Goal: Task Accomplishment & Management: Use online tool/utility

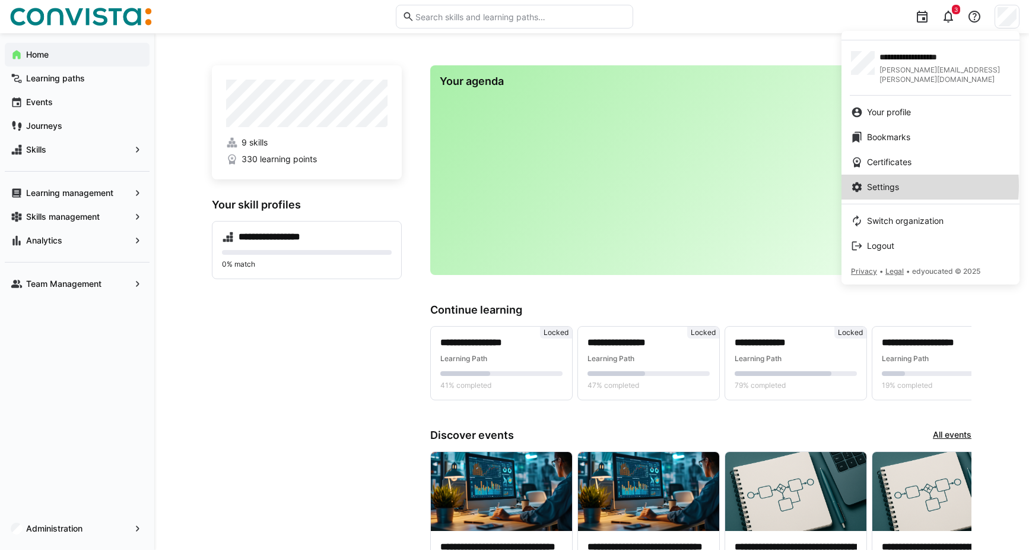
click at [897, 181] on span "Settings" at bounding box center [883, 187] width 32 height 12
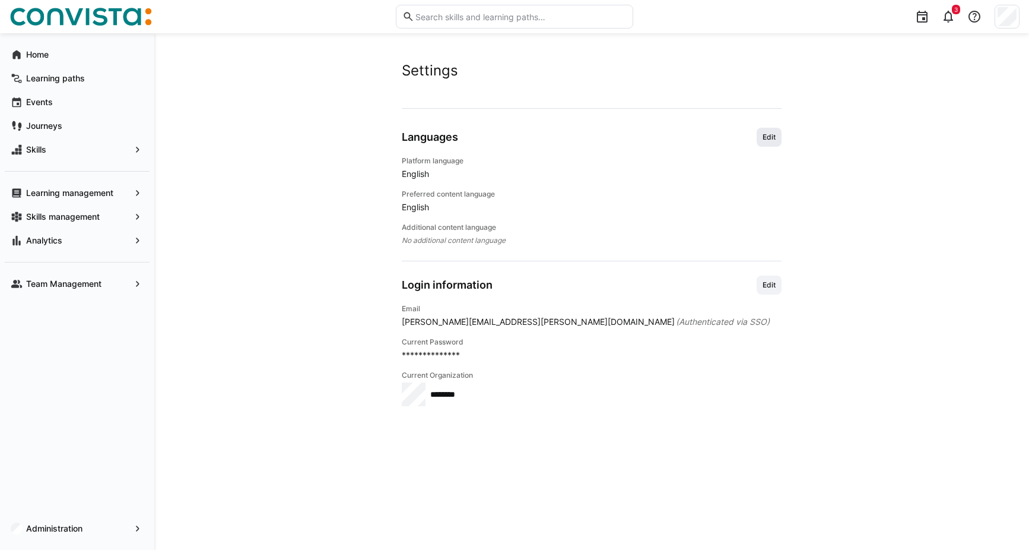
click at [768, 139] on span "Edit" at bounding box center [769, 136] width 15 height 9
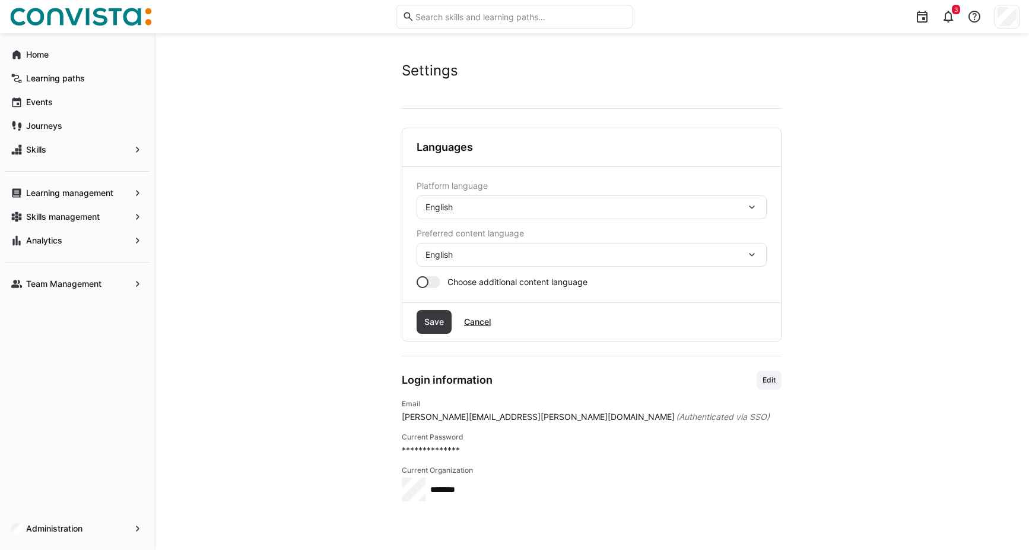
click at [531, 199] on div "English" at bounding box center [592, 207] width 350 height 24
click at [481, 239] on div "German" at bounding box center [591, 239] width 331 height 12
click at [436, 315] on span "Save" at bounding box center [434, 322] width 35 height 24
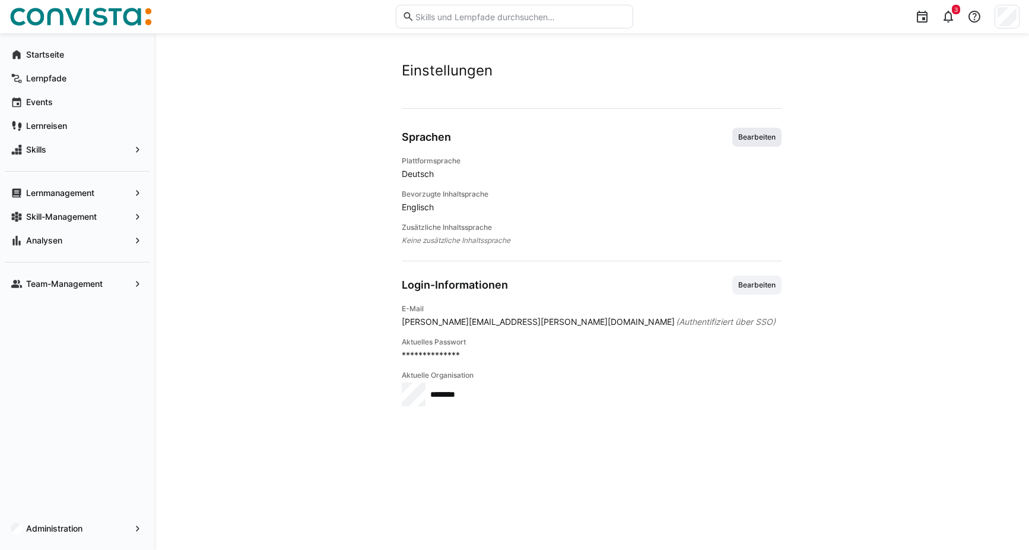
click at [761, 133] on span "Bearbeiten" at bounding box center [757, 136] width 40 height 9
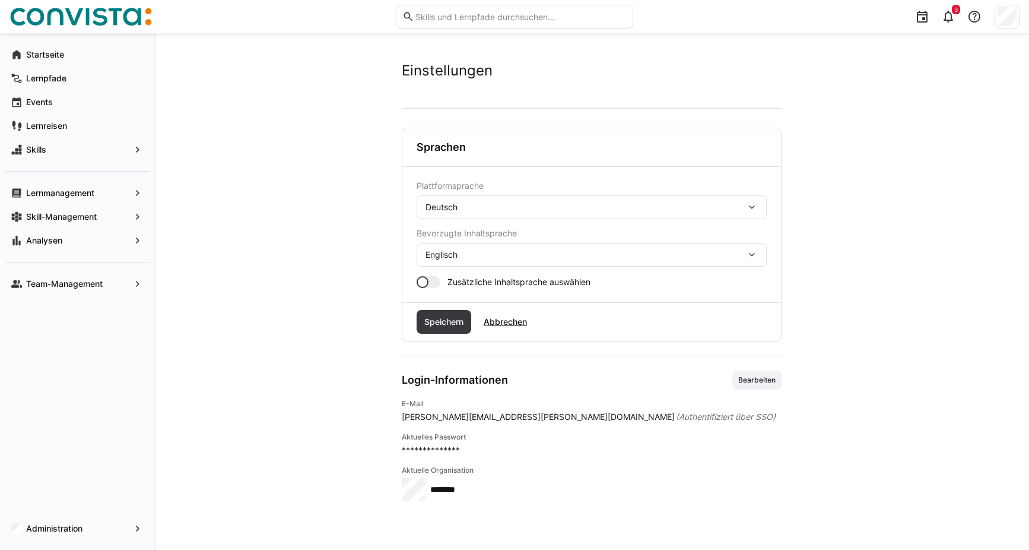
click at [526, 256] on div "Englisch" at bounding box center [586, 254] width 321 height 11
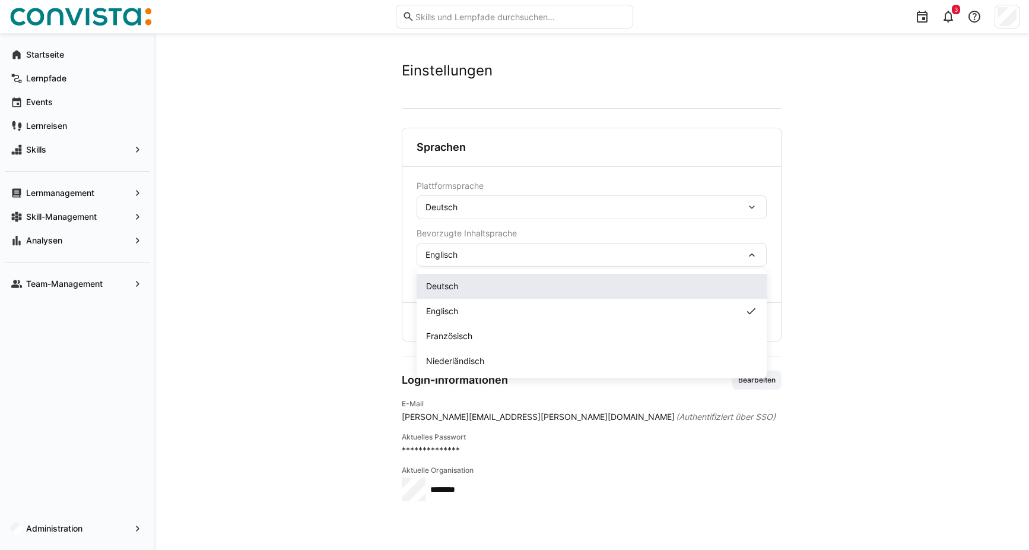
click at [458, 291] on span "Deutsch" at bounding box center [442, 286] width 32 height 12
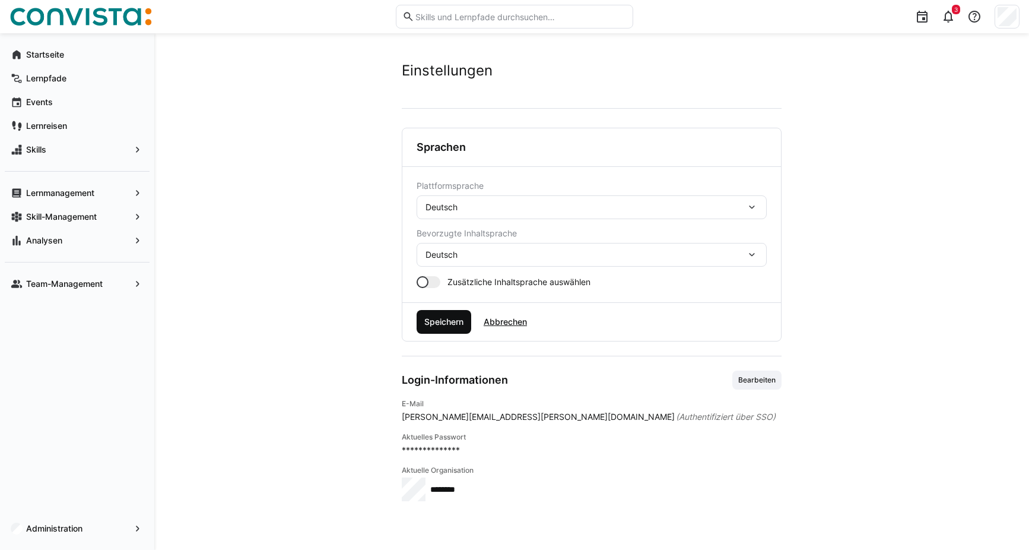
click at [445, 330] on span "Speichern" at bounding box center [444, 322] width 55 height 24
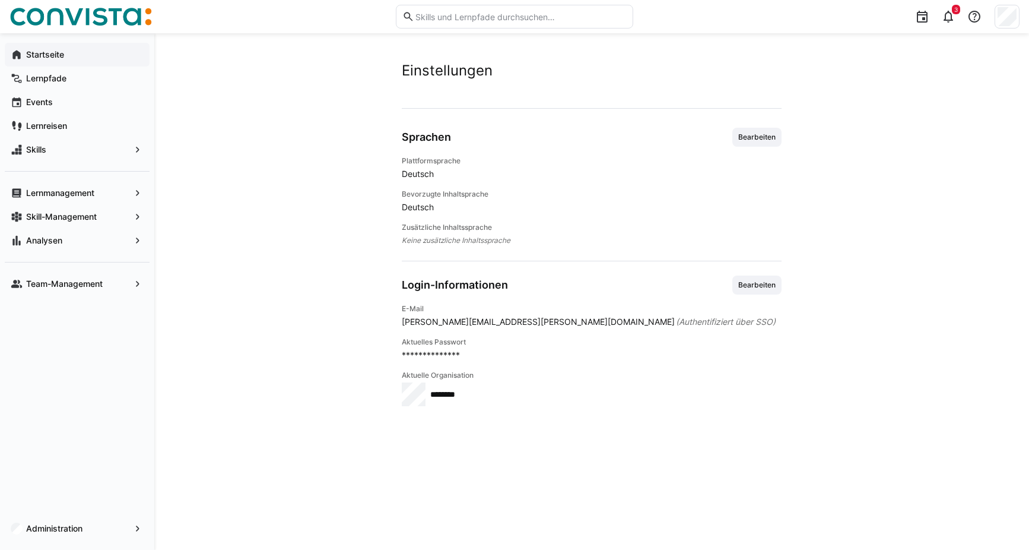
click at [77, 57] on span "Startseite" at bounding box center [83, 55] width 119 height 12
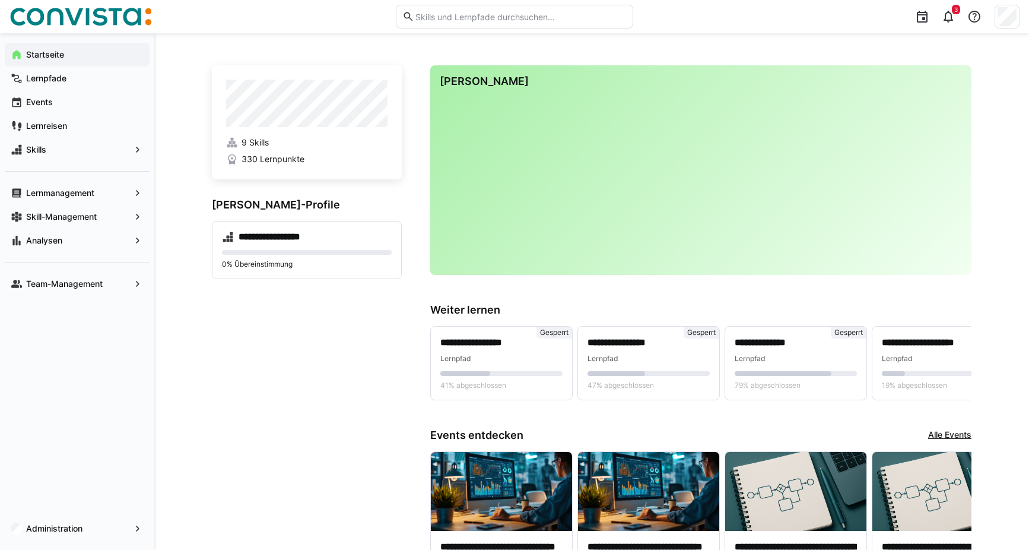
click at [59, 65] on div "Startseite" at bounding box center [77, 55] width 145 height 24
click at [0, 0] on app-navigation-label "Lernpfade" at bounding box center [0, 0] width 0 height 0
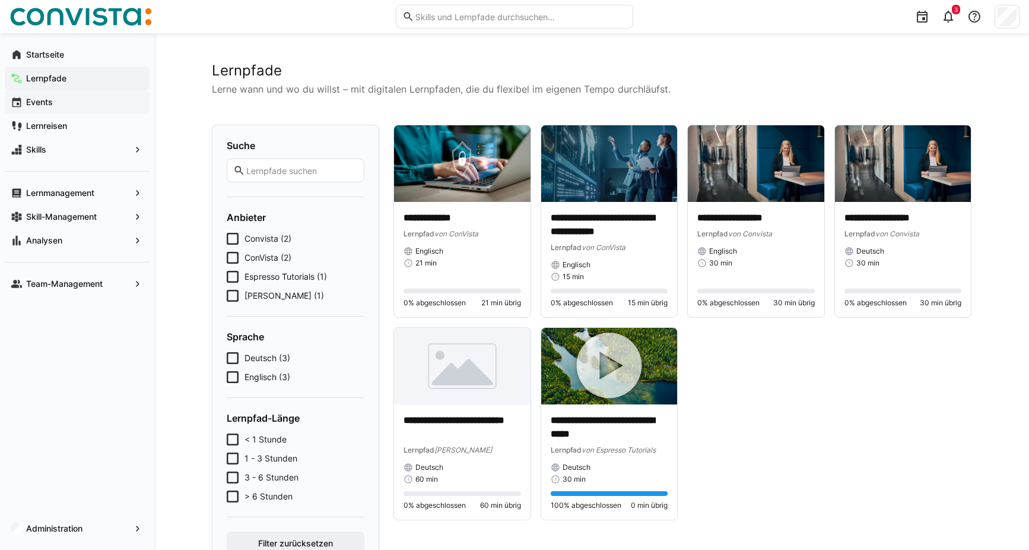
click at [60, 102] on span "Events" at bounding box center [83, 102] width 119 height 12
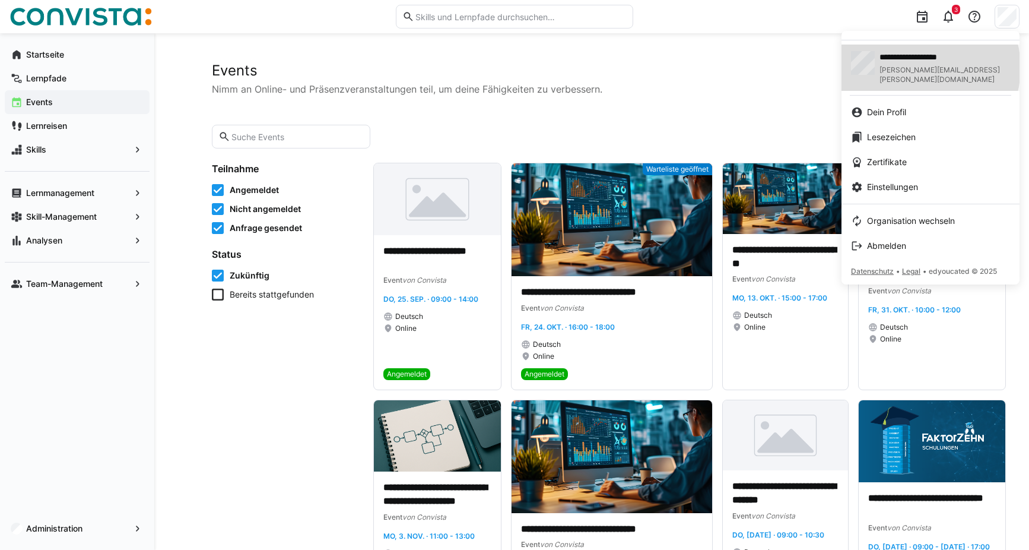
click at [923, 68] on span "[PERSON_NAME][EMAIL_ADDRESS][PERSON_NAME][DOMAIN_NAME]" at bounding box center [945, 74] width 131 height 19
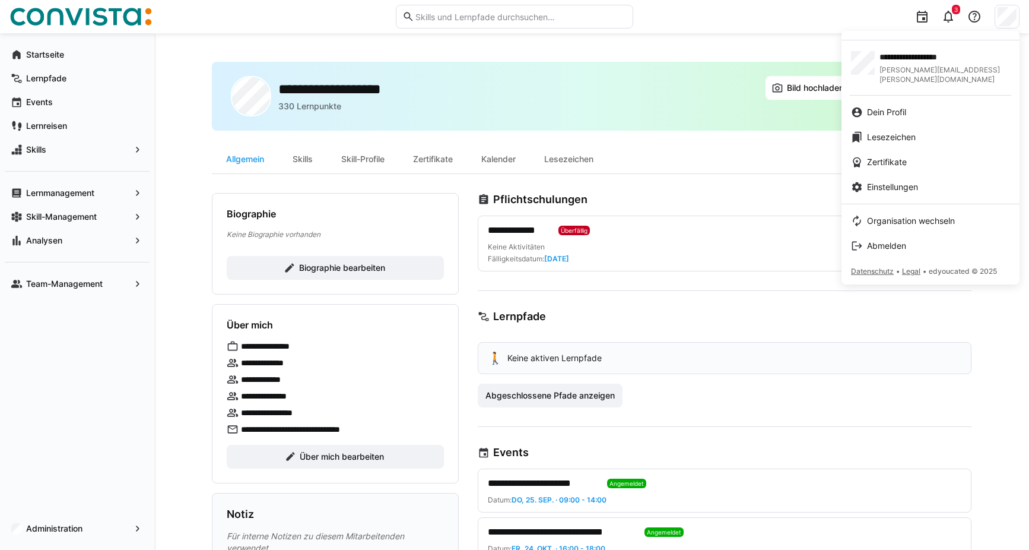
click at [540, 47] on div at bounding box center [514, 275] width 1029 height 550
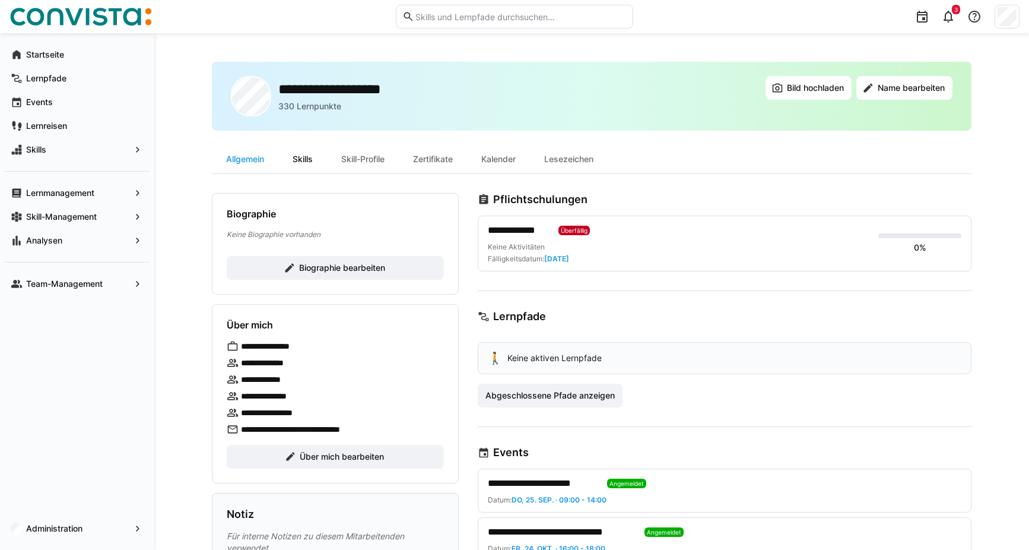
click at [312, 161] on div "Skills" at bounding box center [302, 159] width 49 height 28
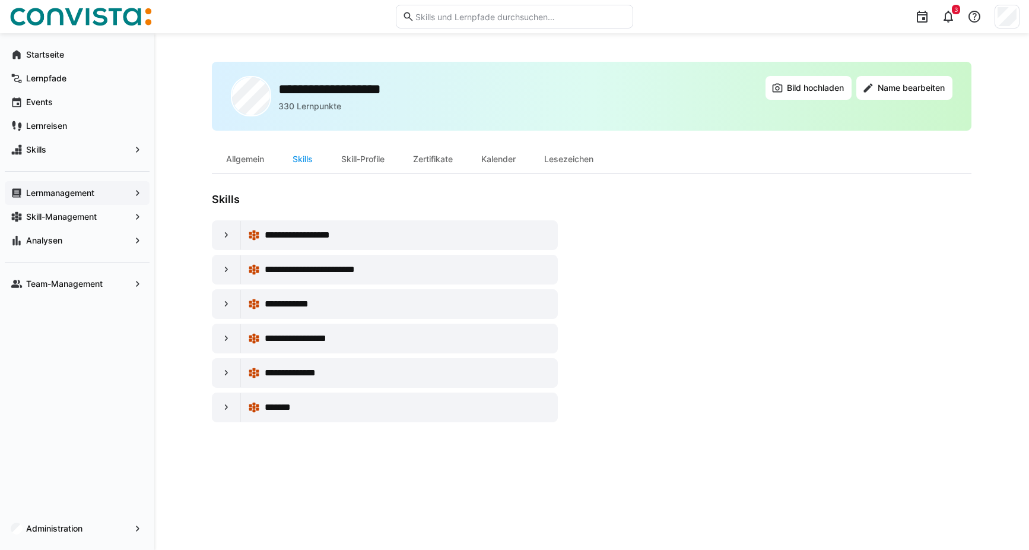
click at [0, 0] on app-navigation-label "Lernmanagement" at bounding box center [0, 0] width 0 height 0
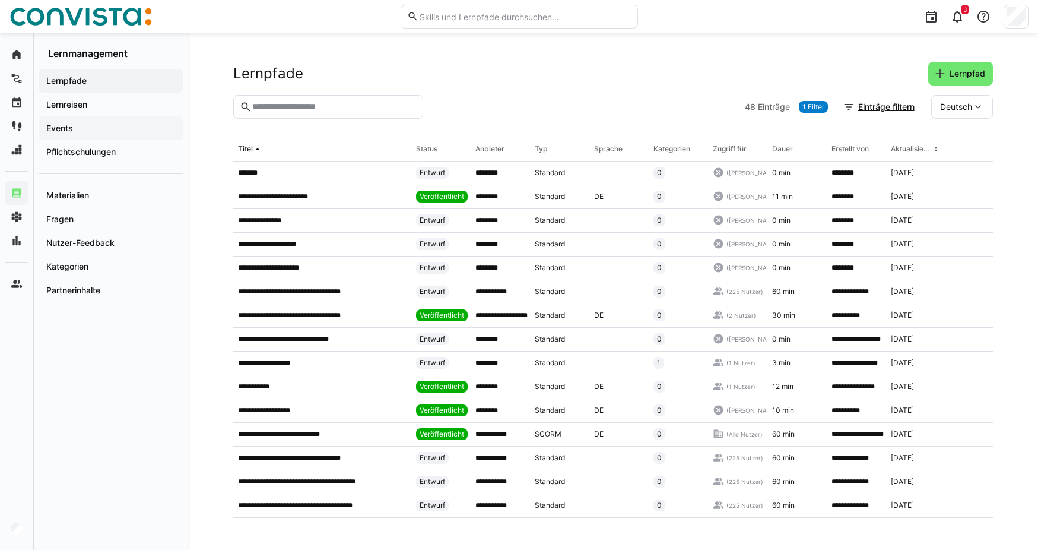
click at [83, 127] on span "Events" at bounding box center [111, 128] width 132 height 12
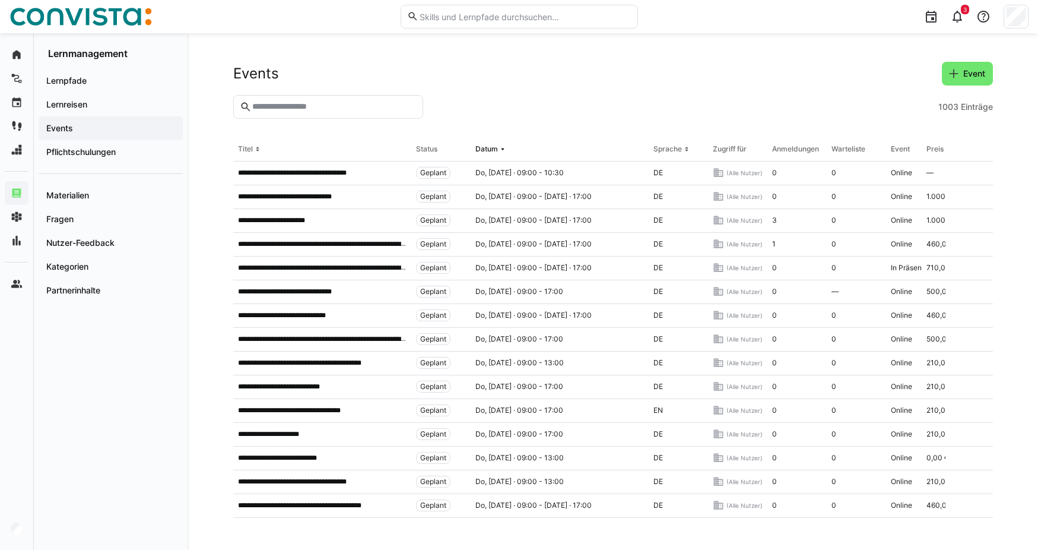
drag, startPoint x: 264, startPoint y: 104, endPoint x: 271, endPoint y: 106, distance: 7.2
click at [264, 104] on input "text" at bounding box center [333, 107] width 165 height 11
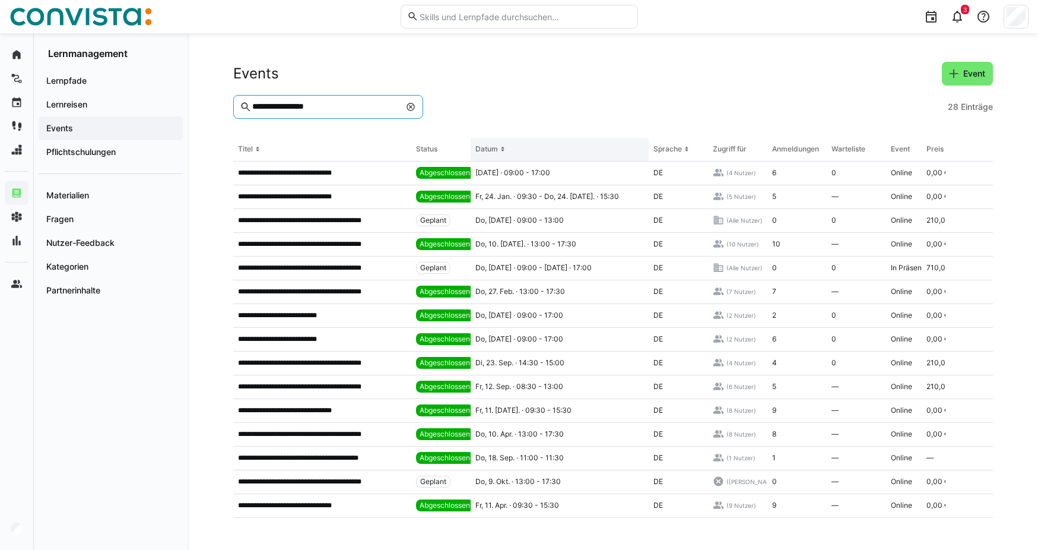
type input "**********"
click at [479, 147] on div "Datum" at bounding box center [487, 148] width 23 height 9
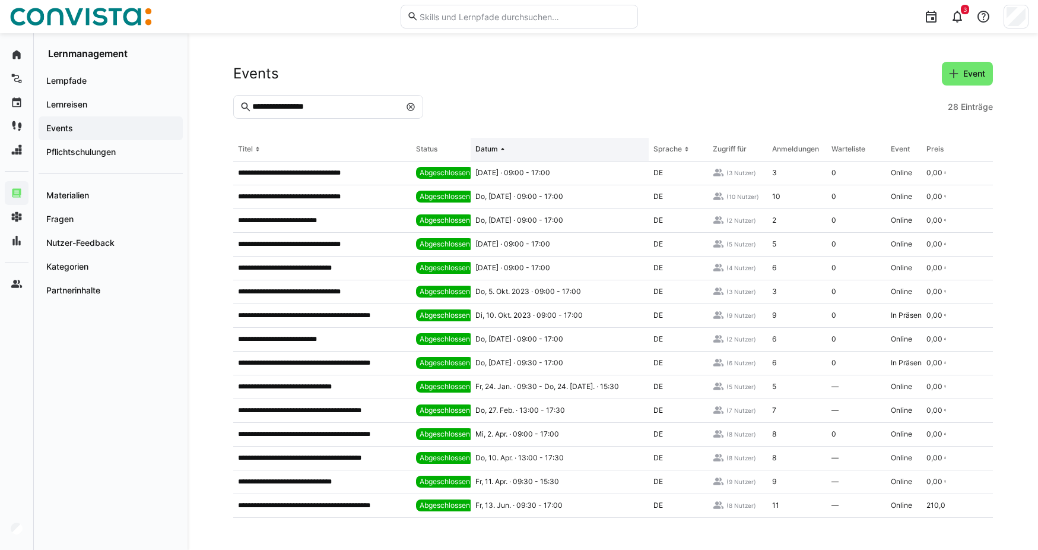
click at [486, 150] on div "Datum" at bounding box center [487, 148] width 23 height 9
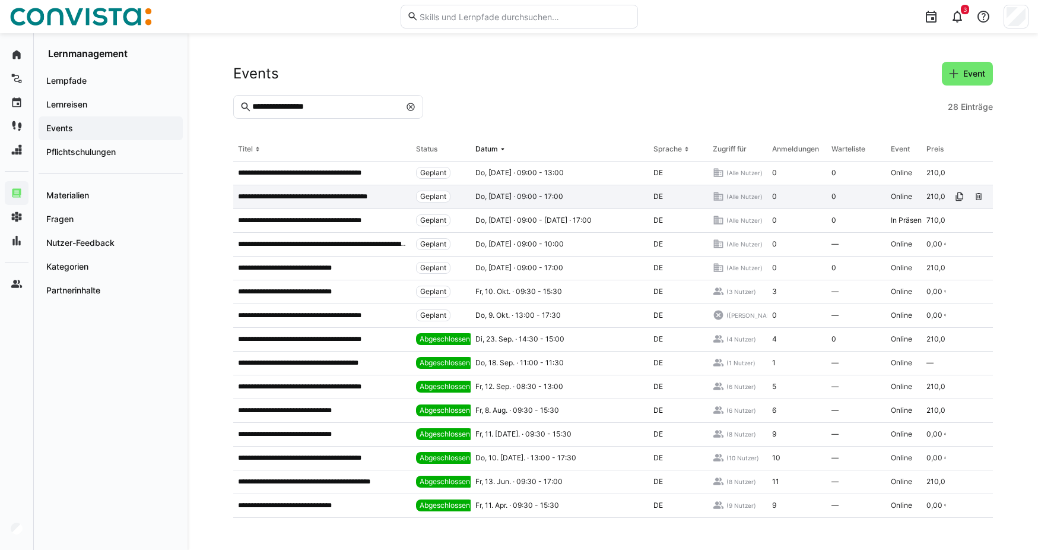
click at [364, 197] on p "**********" at bounding box center [322, 196] width 169 height 9
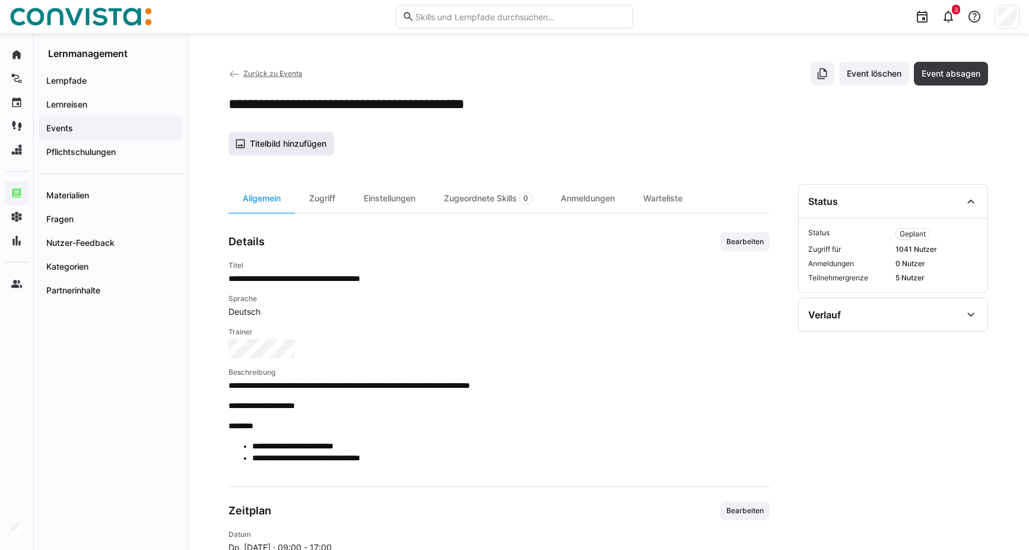
click at [311, 148] on span "Titelbild hinzufügen" at bounding box center [288, 144] width 80 height 12
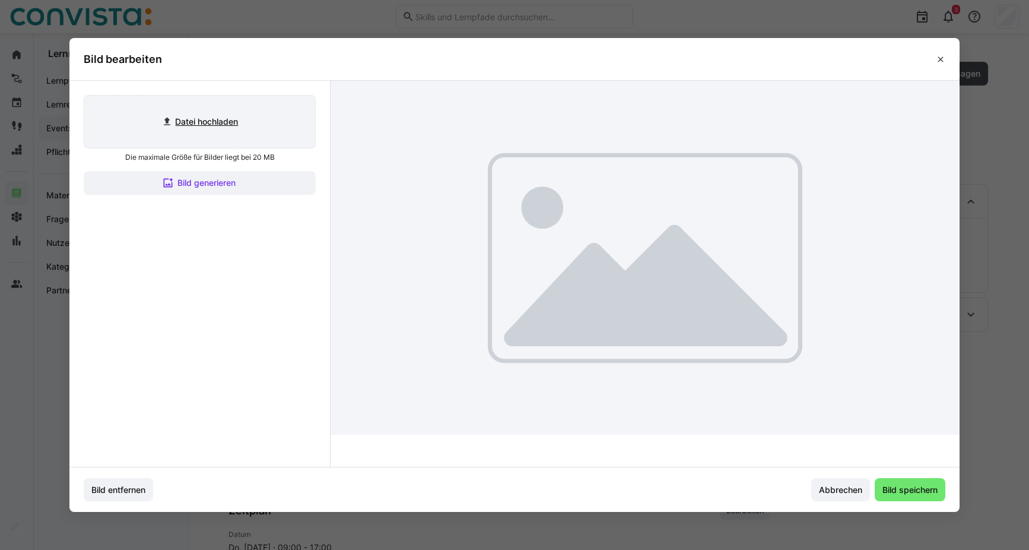
click at [221, 124] on input "file" at bounding box center [199, 122] width 231 height 52
type input "C:\fakepath\Projektmanagement_aktiv.jpg"
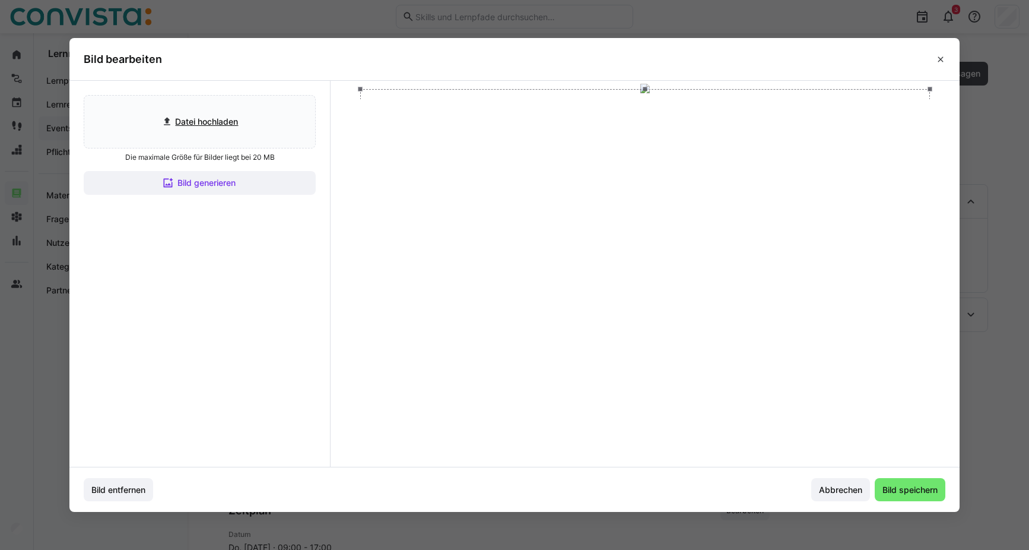
drag, startPoint x: 732, startPoint y: 205, endPoint x: 734, endPoint y: 181, distance: 24.4
click at [734, 181] on div at bounding box center [644, 249] width 569 height 321
click at [915, 496] on span "Bild speichern" at bounding box center [910, 490] width 71 height 24
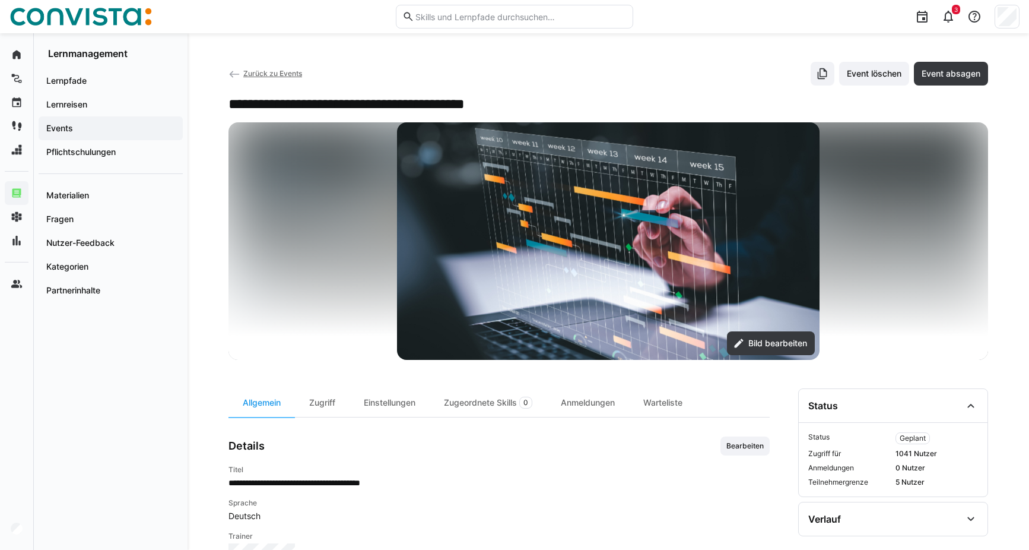
click at [262, 73] on span "Zurück zu Events" at bounding box center [272, 73] width 59 height 9
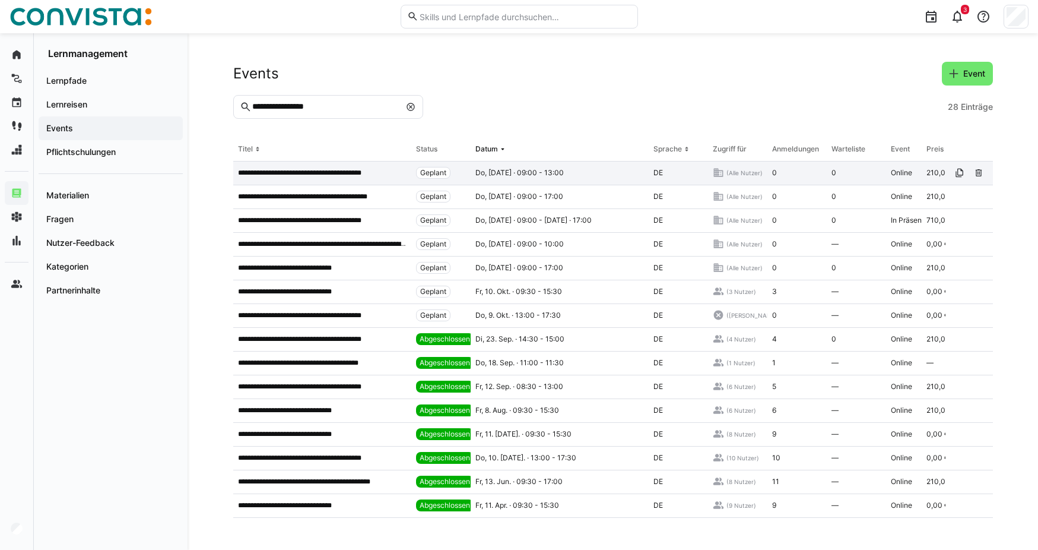
click at [349, 175] on p "**********" at bounding box center [314, 172] width 153 height 9
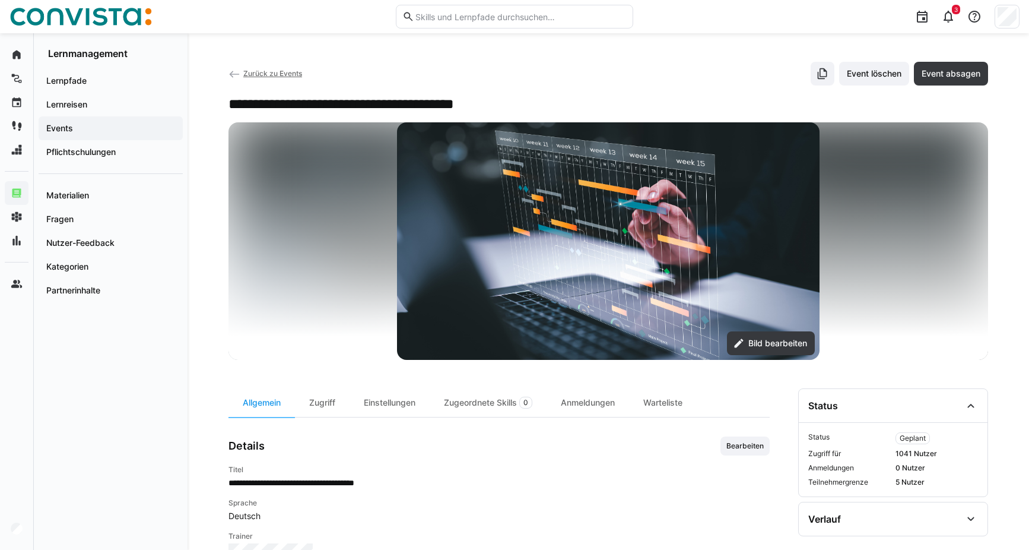
click at [248, 69] on span "Zurück zu Events" at bounding box center [272, 73] width 59 height 9
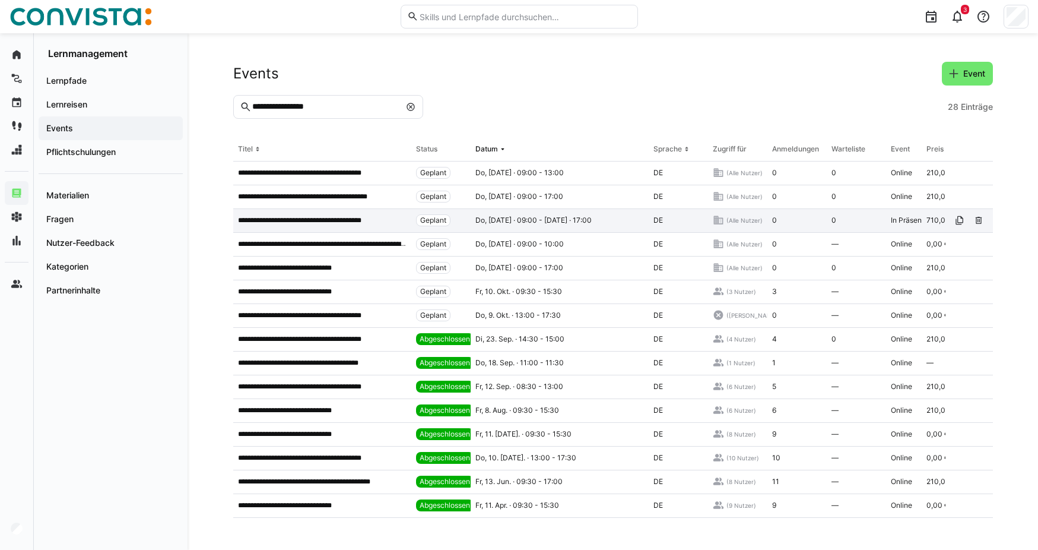
click at [311, 220] on p "**********" at bounding box center [316, 220] width 156 height 9
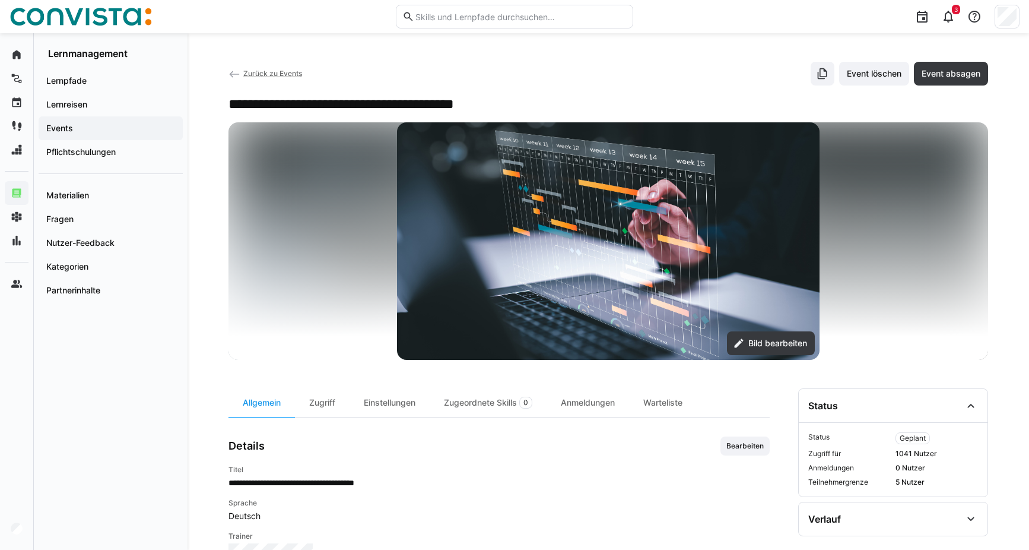
click at [280, 72] on span "Zurück zu Events" at bounding box center [272, 73] width 59 height 9
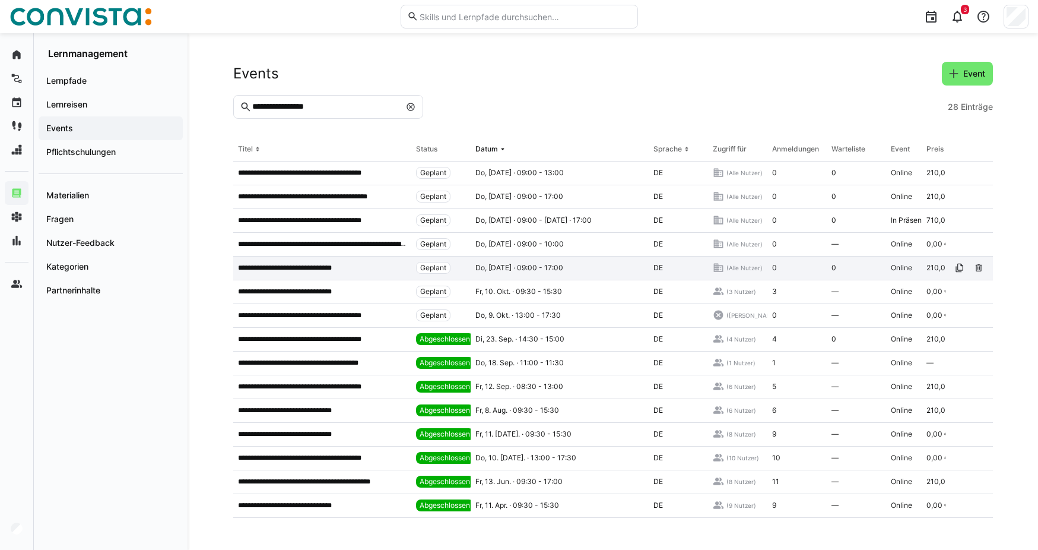
click at [308, 273] on p "**********" at bounding box center [296, 267] width 117 height 9
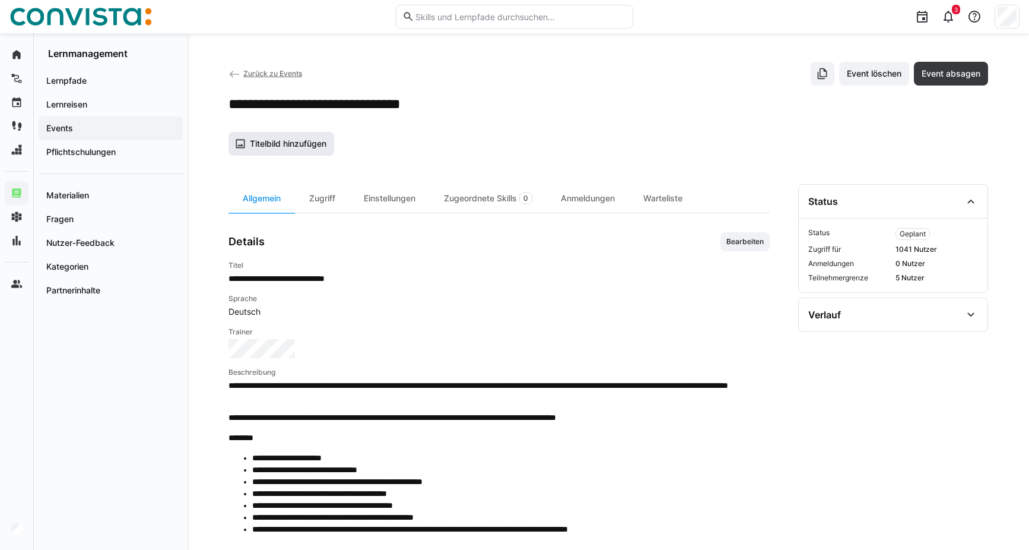
click at [269, 141] on span "Titelbild hinzufügen" at bounding box center [288, 144] width 80 height 12
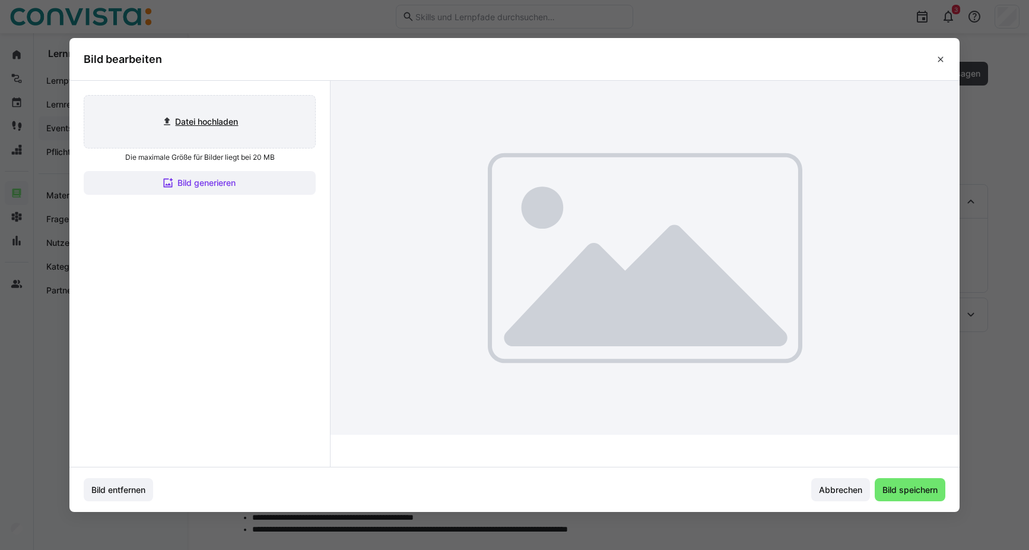
click at [216, 125] on input "file" at bounding box center [199, 122] width 231 height 52
type input "C:\fakepath\Projektmanagement_aktiv.jpg"
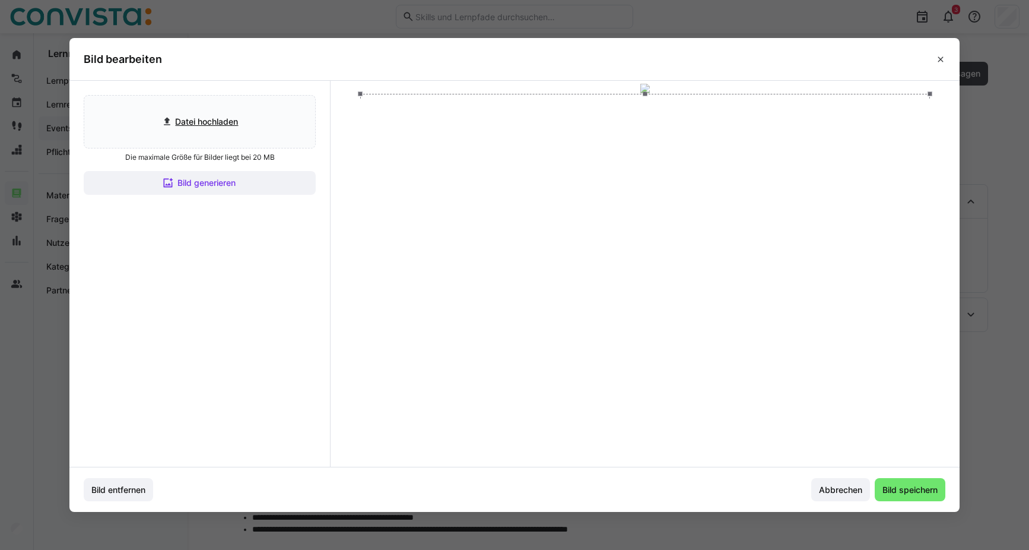
drag, startPoint x: 669, startPoint y: 305, endPoint x: 674, endPoint y: 285, distance: 20.2
click at [674, 285] on div at bounding box center [644, 254] width 569 height 321
click at [907, 496] on span "Bild speichern" at bounding box center [910, 490] width 71 height 24
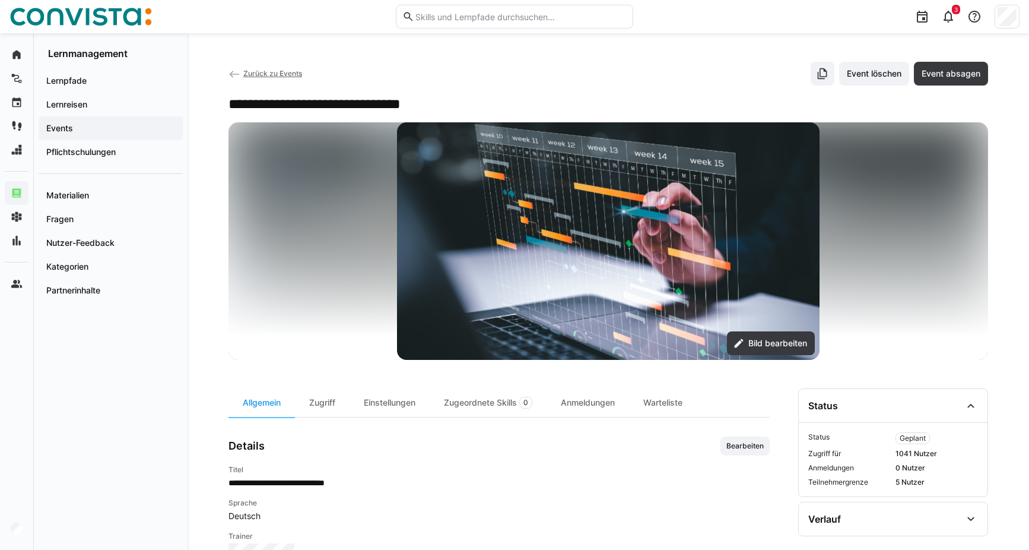
click at [255, 71] on span "Zurück zu Events" at bounding box center [272, 73] width 59 height 9
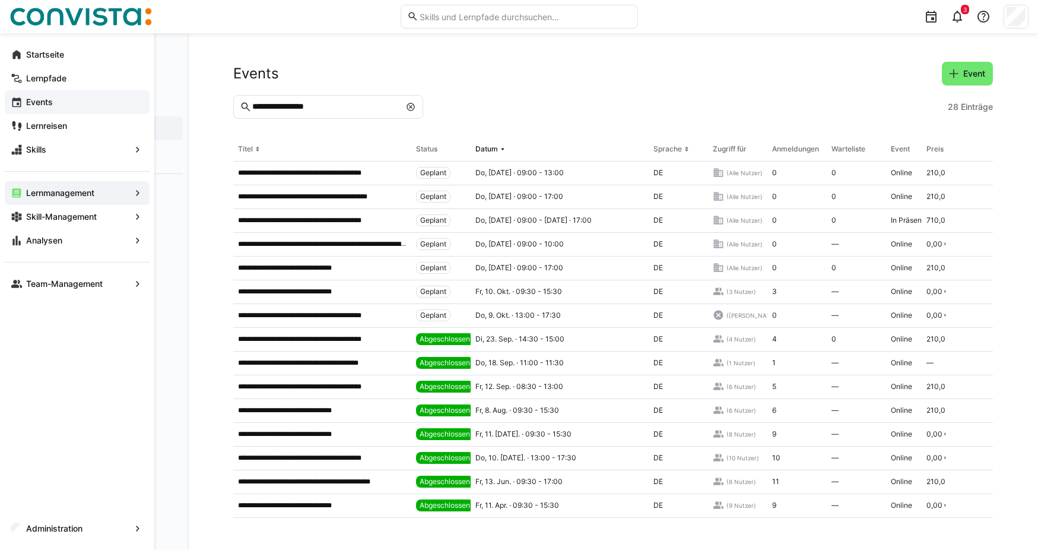
click at [31, 107] on span "Events" at bounding box center [83, 102] width 119 height 12
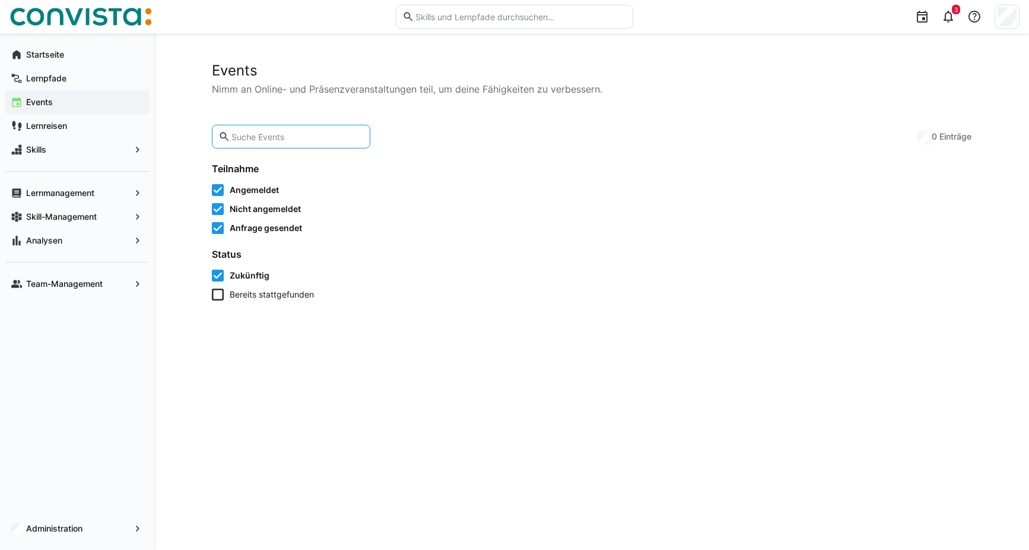
click at [272, 135] on input "text" at bounding box center [297, 136] width 134 height 11
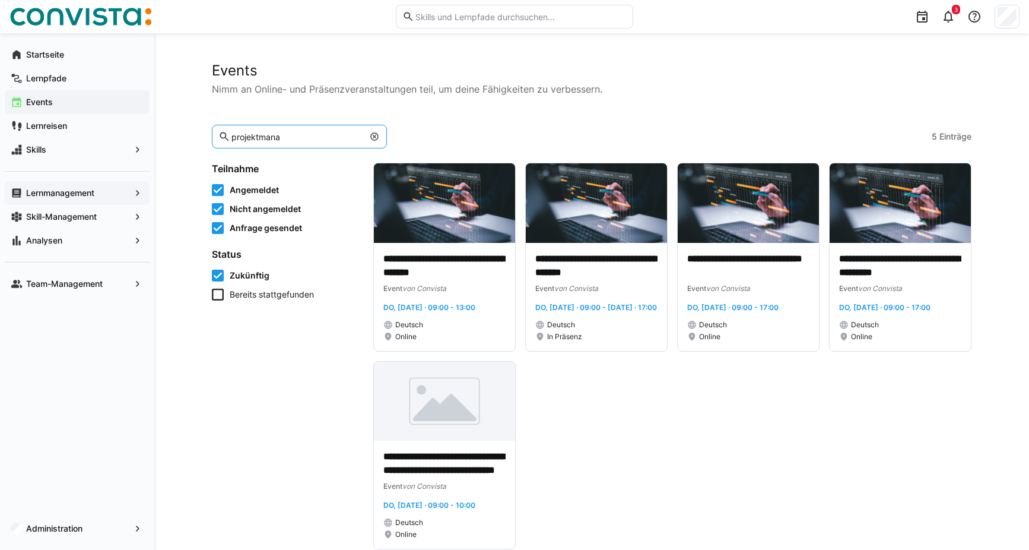
type input "projektmana"
click at [0, 0] on app-navigation-label "Lernmanagement" at bounding box center [0, 0] width 0 height 0
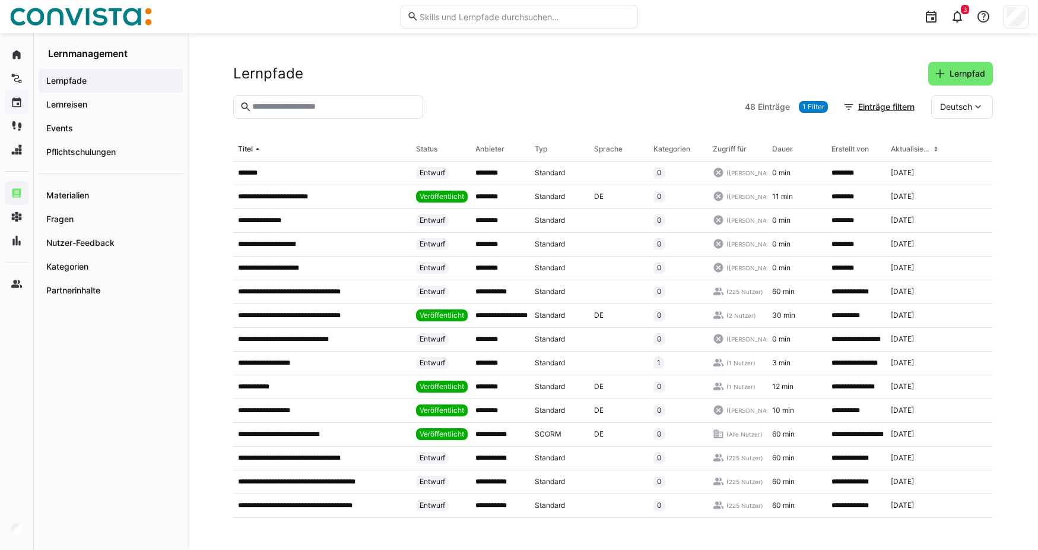
click at [274, 109] on input "text" at bounding box center [333, 107] width 165 height 11
click at [0, 0] on app-navigation-label "Events" at bounding box center [0, 0] width 0 height 0
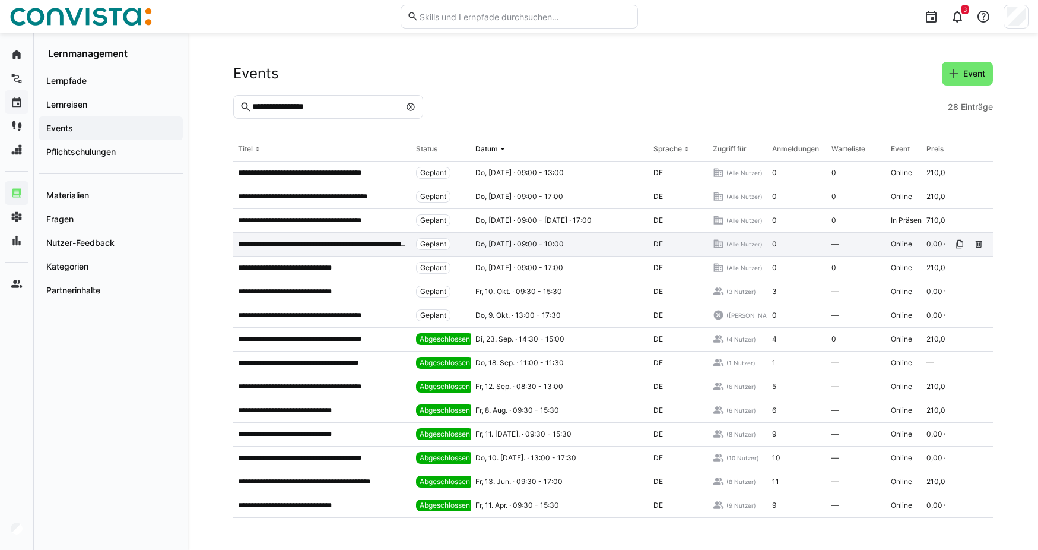
click at [366, 244] on p "**********" at bounding box center [322, 243] width 169 height 9
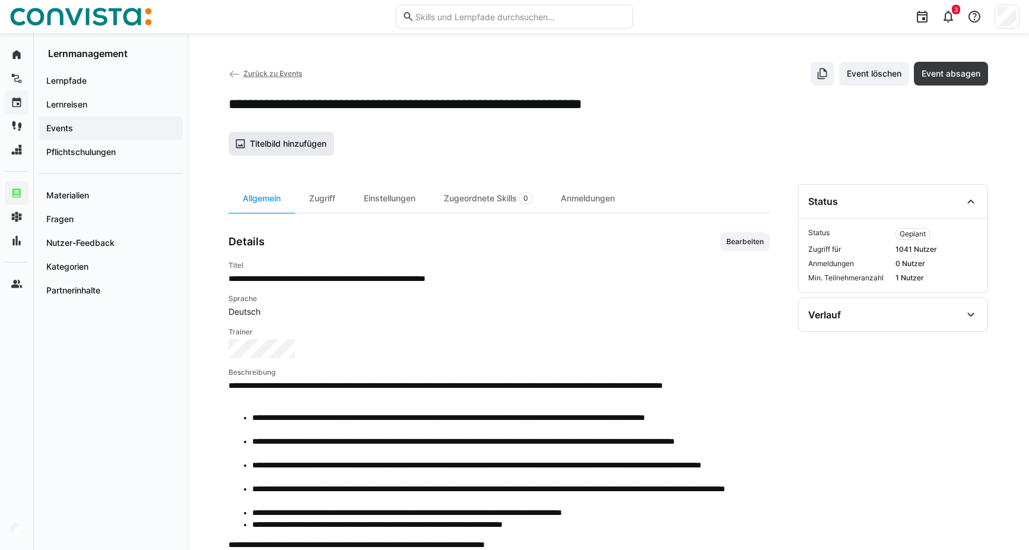
click at [274, 145] on span "Titelbild hinzufügen" at bounding box center [288, 144] width 80 height 12
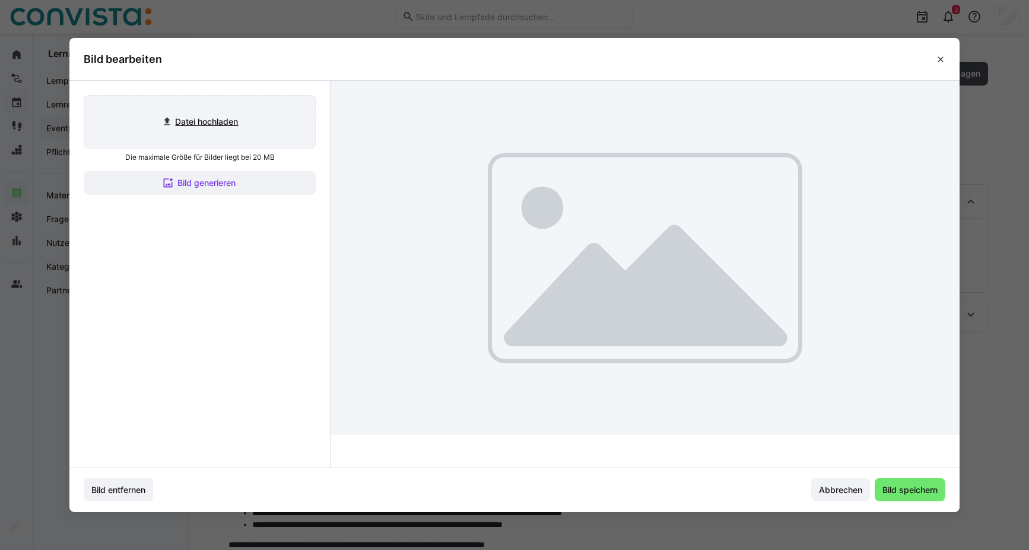
click at [179, 122] on input "file" at bounding box center [199, 122] width 231 height 52
type input "C:\fakepath\Projektmanagement_aktiv.jpg"
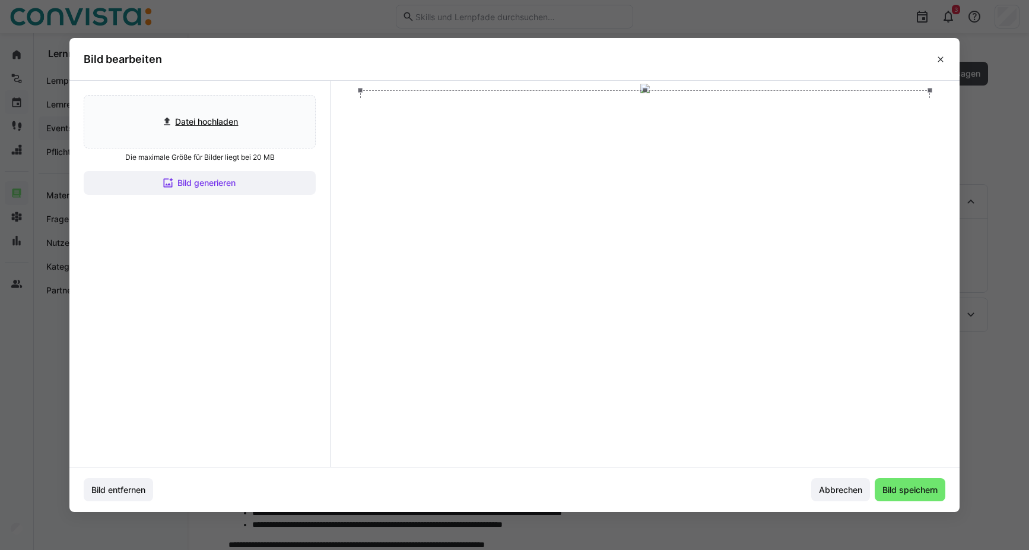
drag, startPoint x: 796, startPoint y: 398, endPoint x: 796, endPoint y: 375, distance: 23.2
click at [796, 375] on div at bounding box center [644, 250] width 569 height 321
click at [915, 496] on span "Bild speichern" at bounding box center [910, 490] width 71 height 24
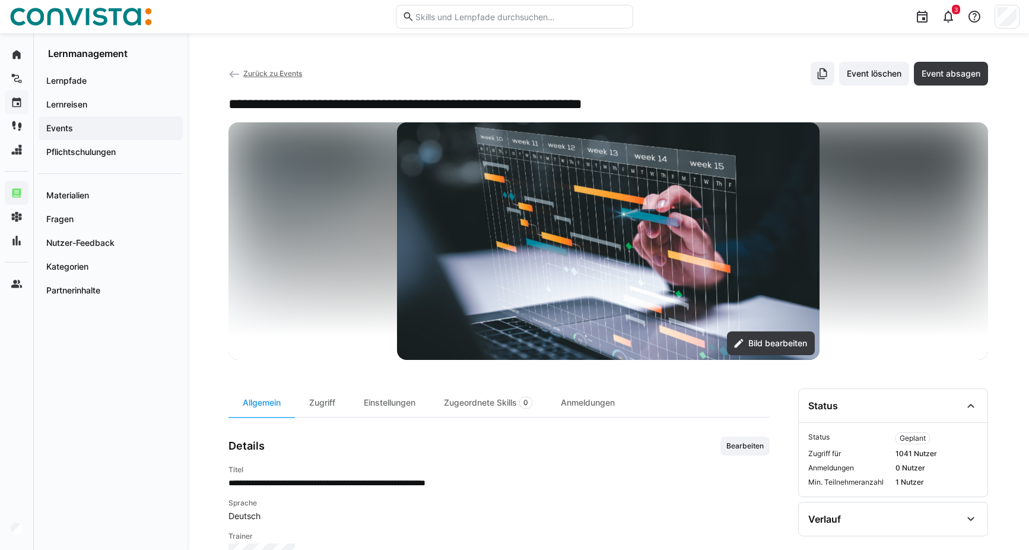
click at [266, 72] on span "Zurück zu Events" at bounding box center [272, 73] width 59 height 9
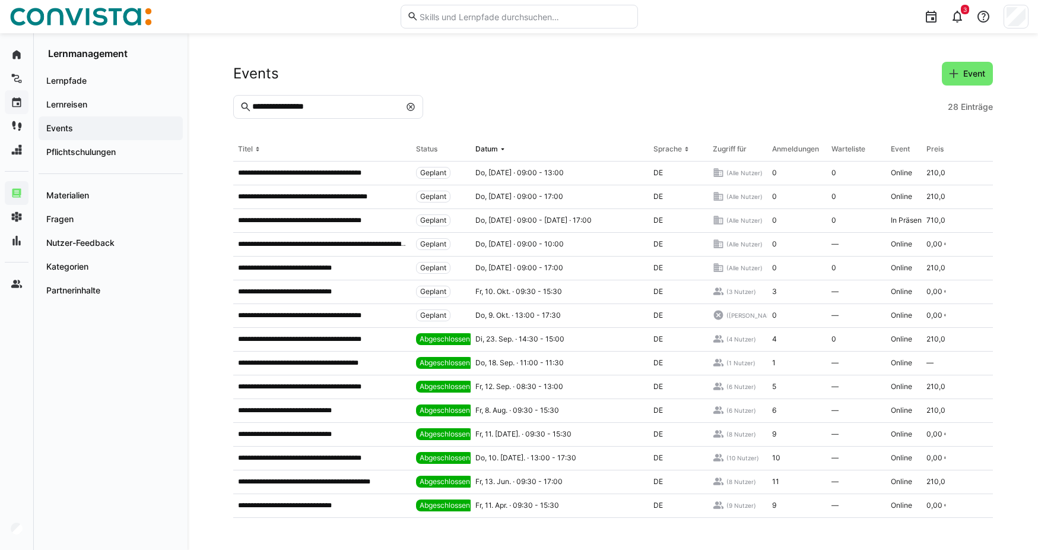
drag, startPoint x: 407, startPoint y: 109, endPoint x: 395, endPoint y: 108, distance: 12.5
click at [408, 108] on eds-icon at bounding box center [410, 106] width 9 height 9
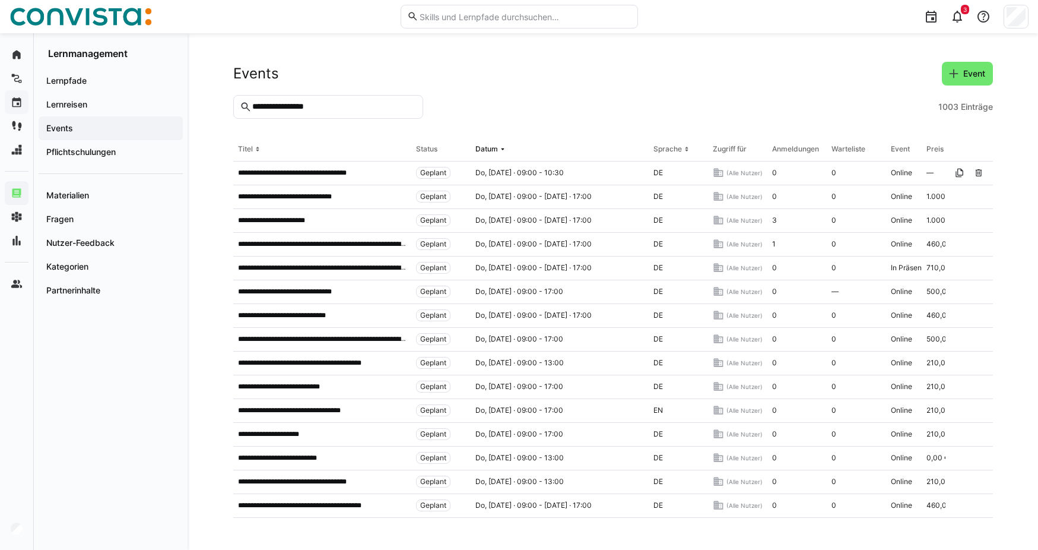
click at [264, 109] on input "**********" at bounding box center [333, 107] width 165 height 11
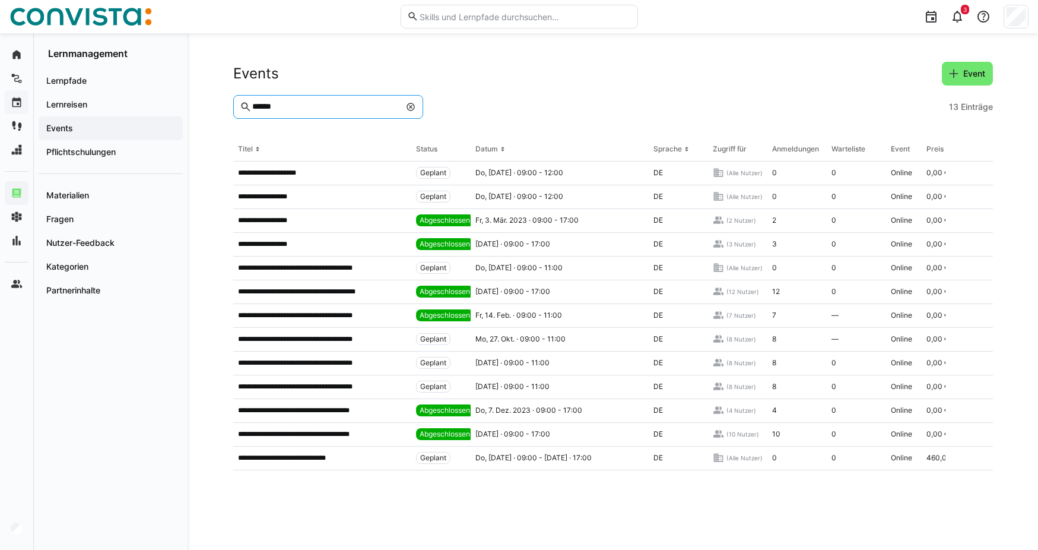
type input "******"
